Goal: Obtain resource: Download file/media

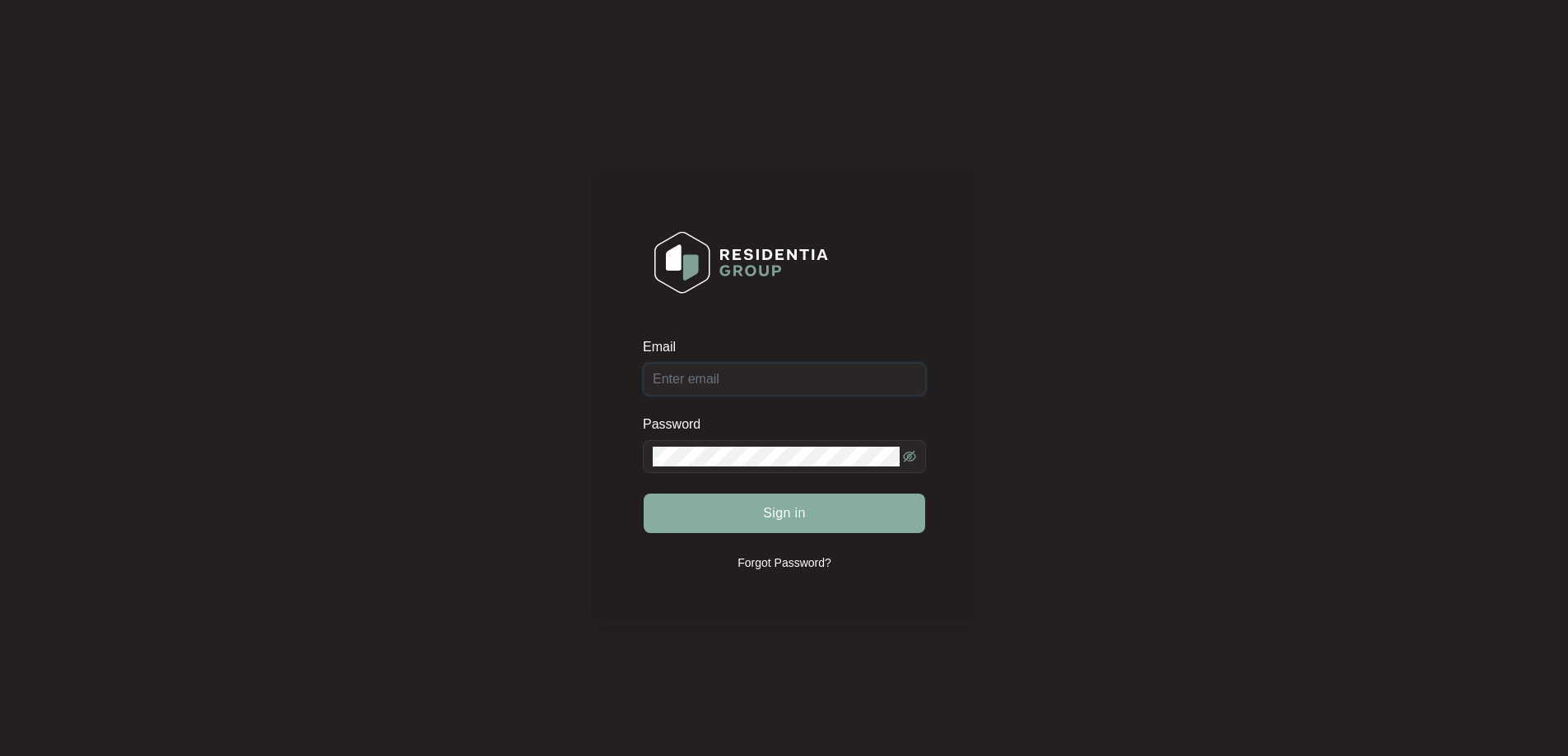
type input "[EMAIL_ADDRESS][DOMAIN_NAME]"
click at [772, 510] on span "Sign in" at bounding box center [784, 513] width 43 height 20
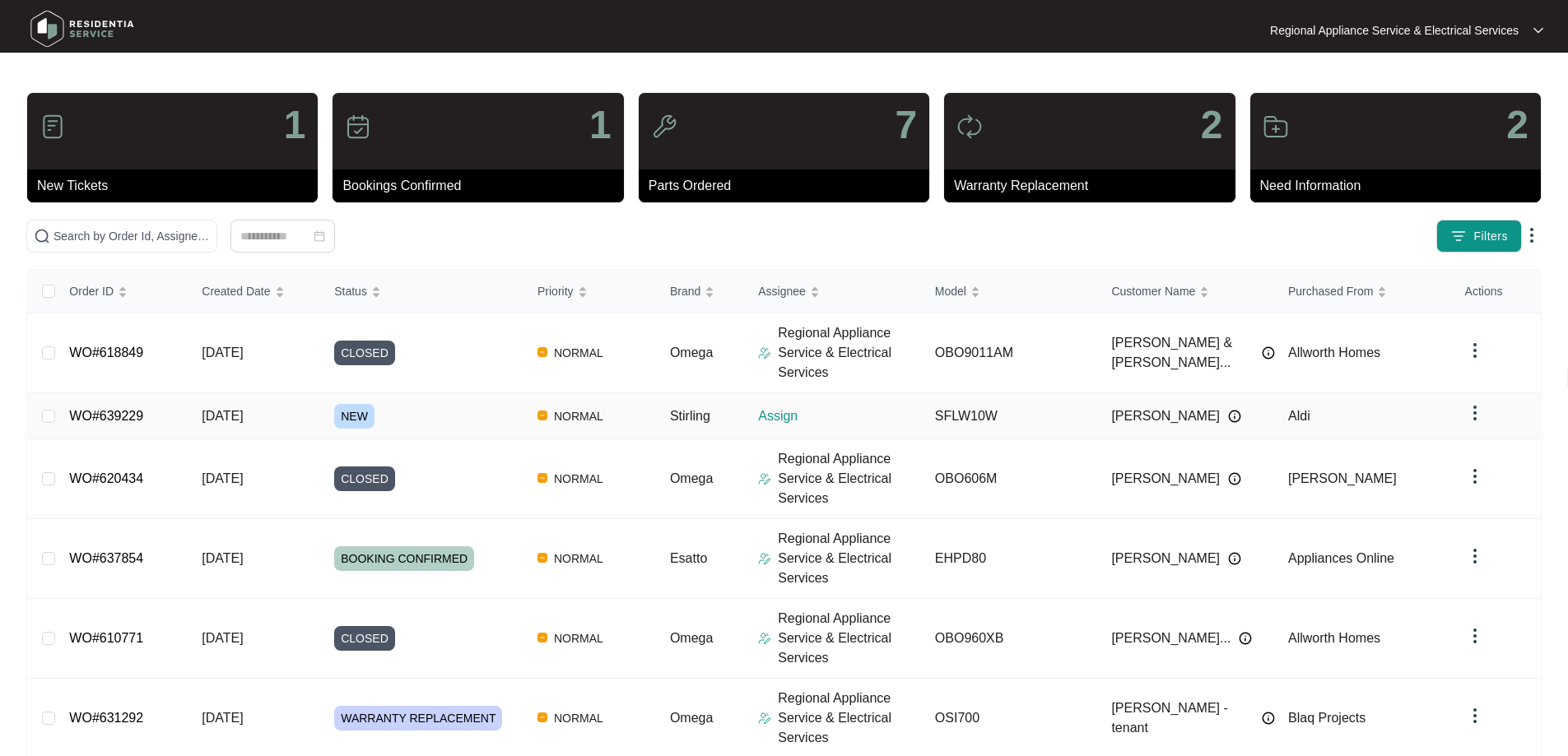
click at [355, 415] on span "NEW" at bounding box center [355, 416] width 40 height 25
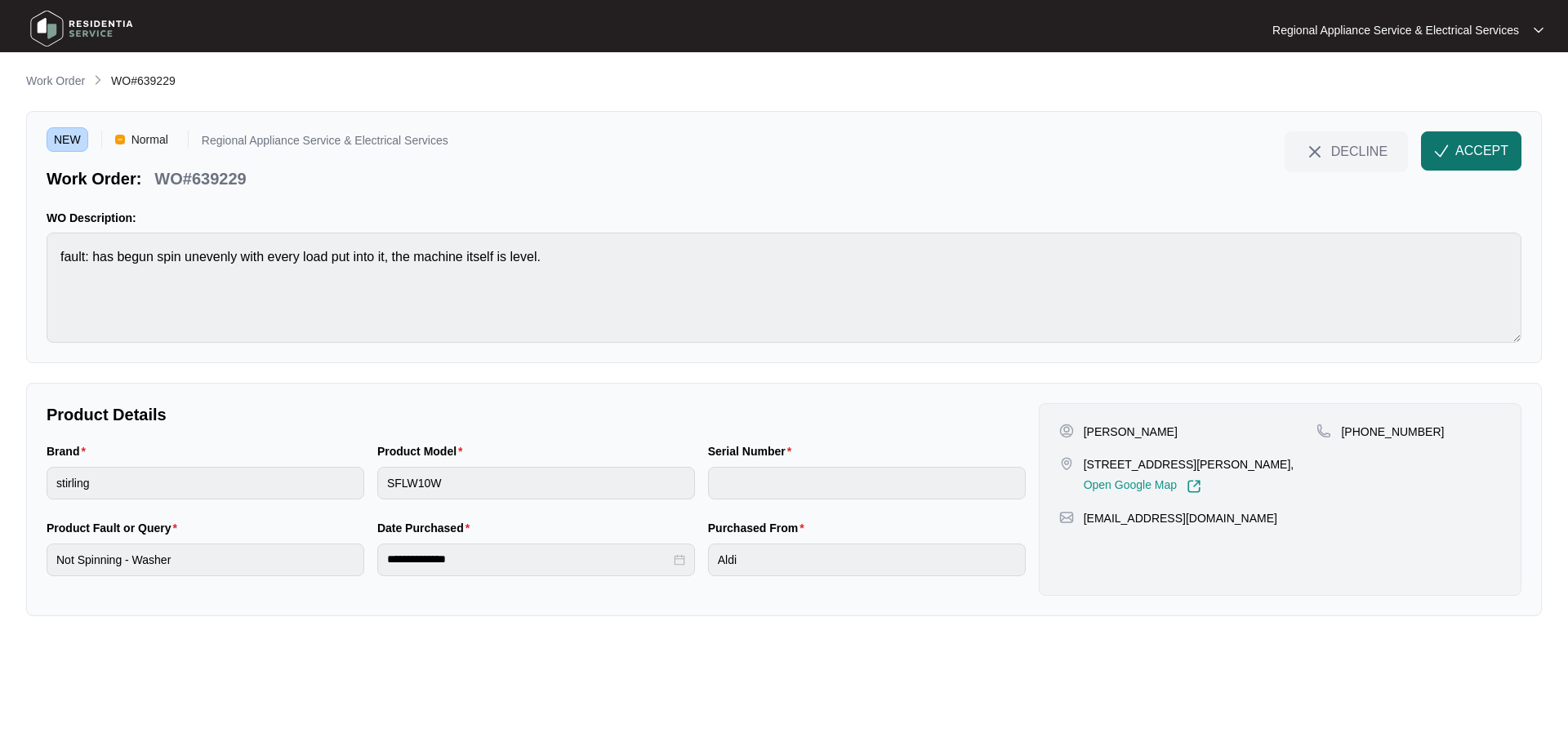
click at [1497, 142] on span "ACCEPT" at bounding box center [1482, 151] width 53 height 20
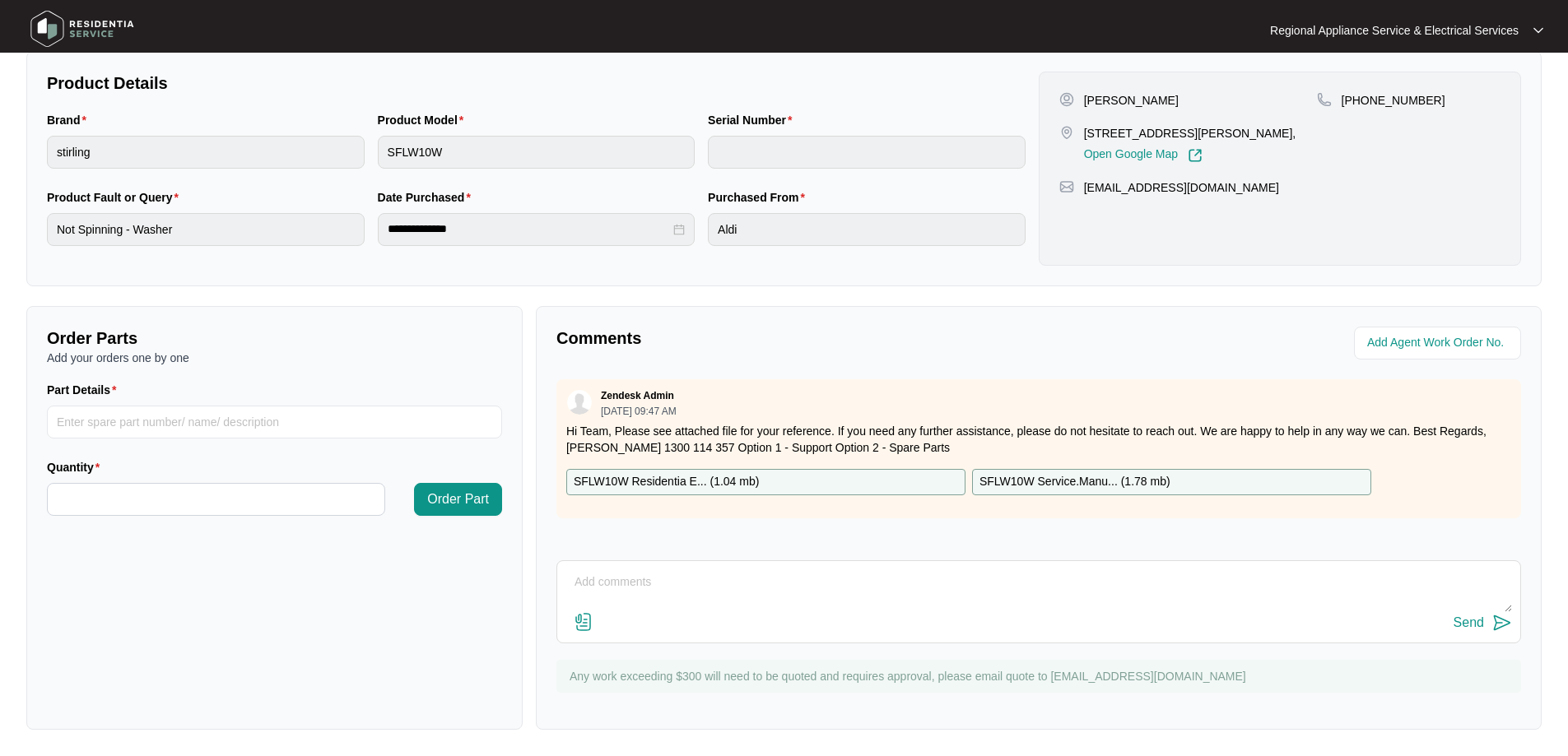
scroll to position [336, 0]
click at [701, 483] on p "SFLW10W Residentia E... ( 1.04 mb )" at bounding box center [666, 483] width 185 height 18
click at [1035, 477] on p "SFLW10W Service.Manu... ( 1.78 mb )" at bounding box center [1075, 483] width 191 height 18
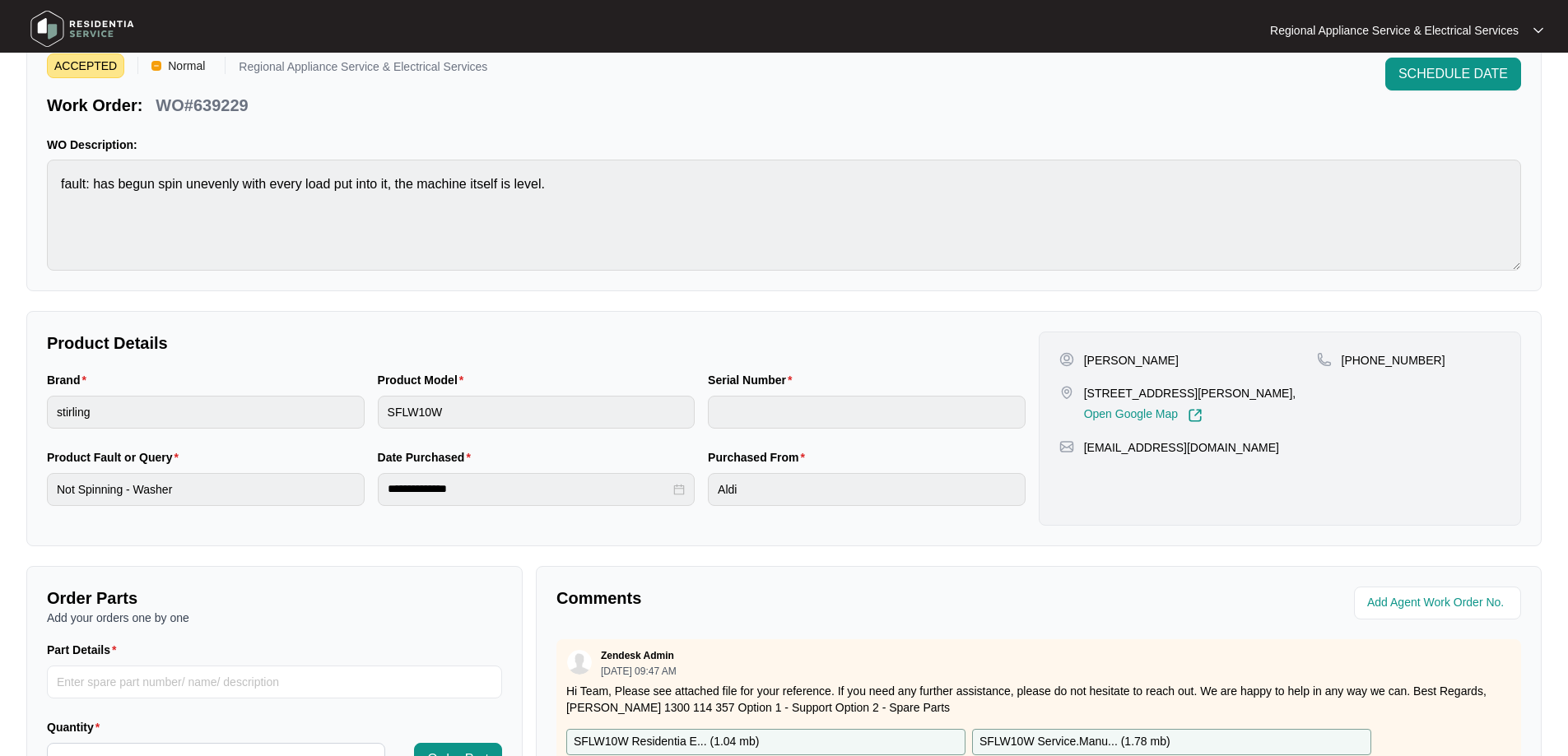
scroll to position [0, 0]
